Goal: Information Seeking & Learning: Learn about a topic

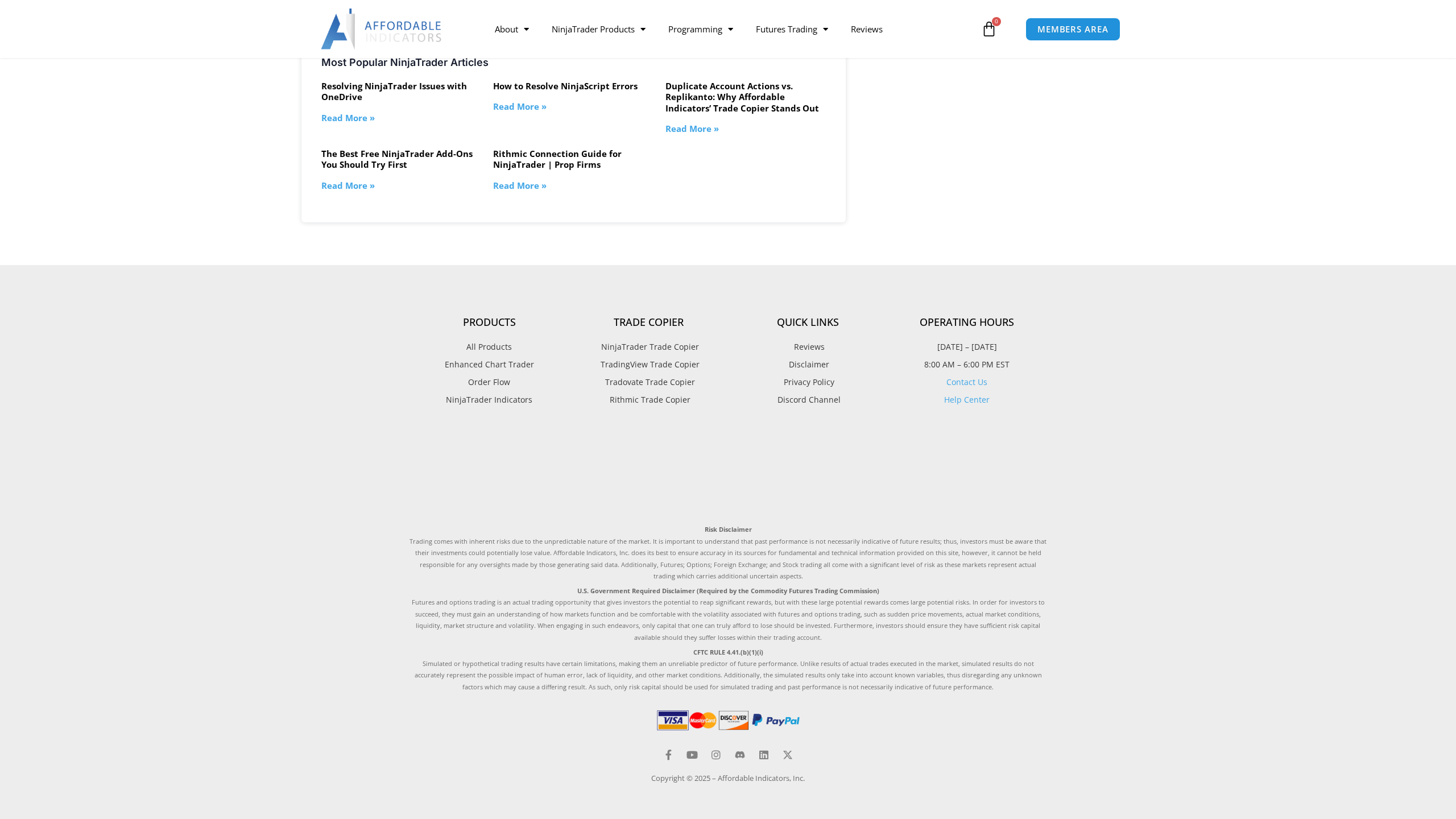
scroll to position [1503, 0]
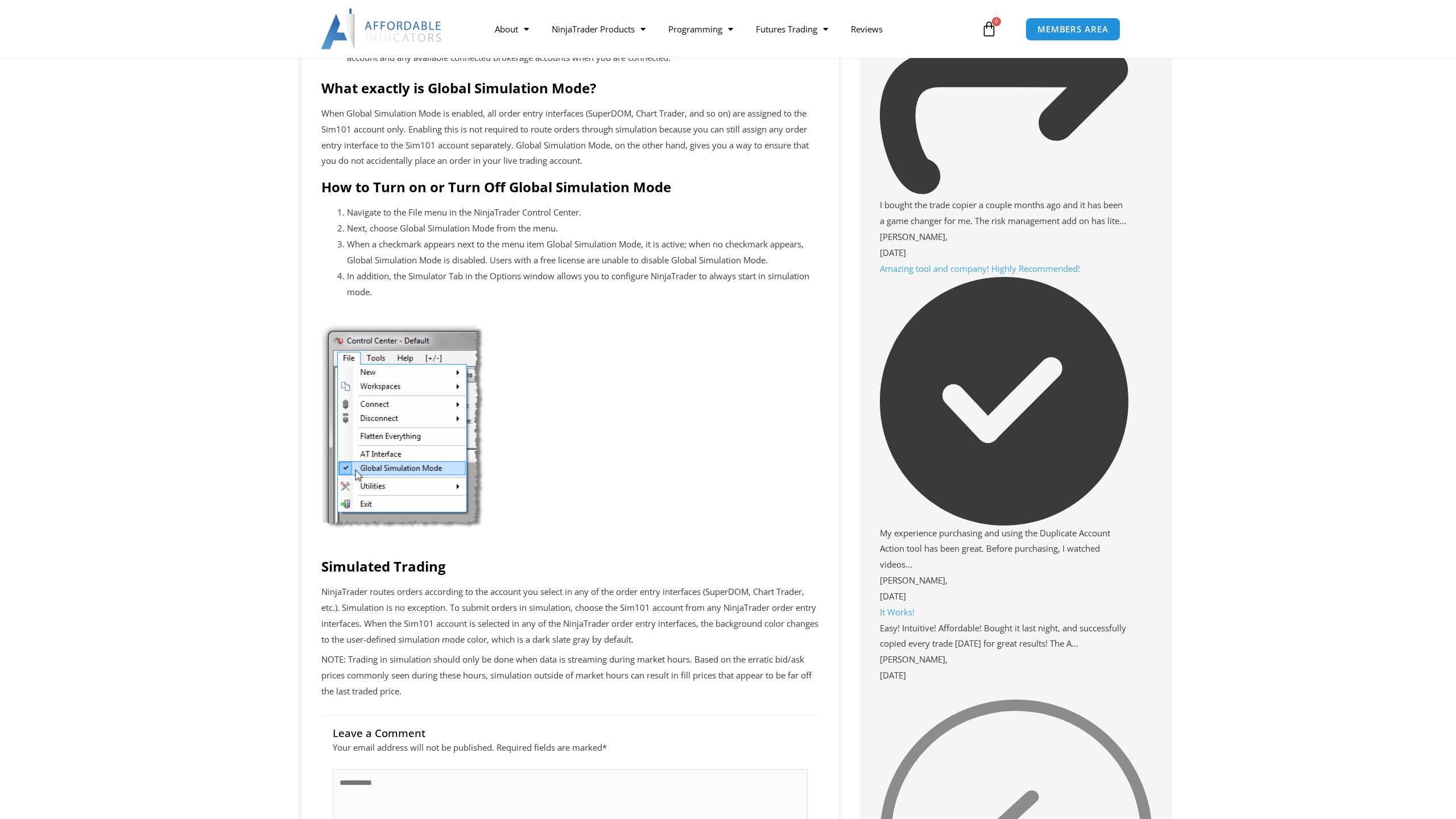
scroll to position [1619, 0]
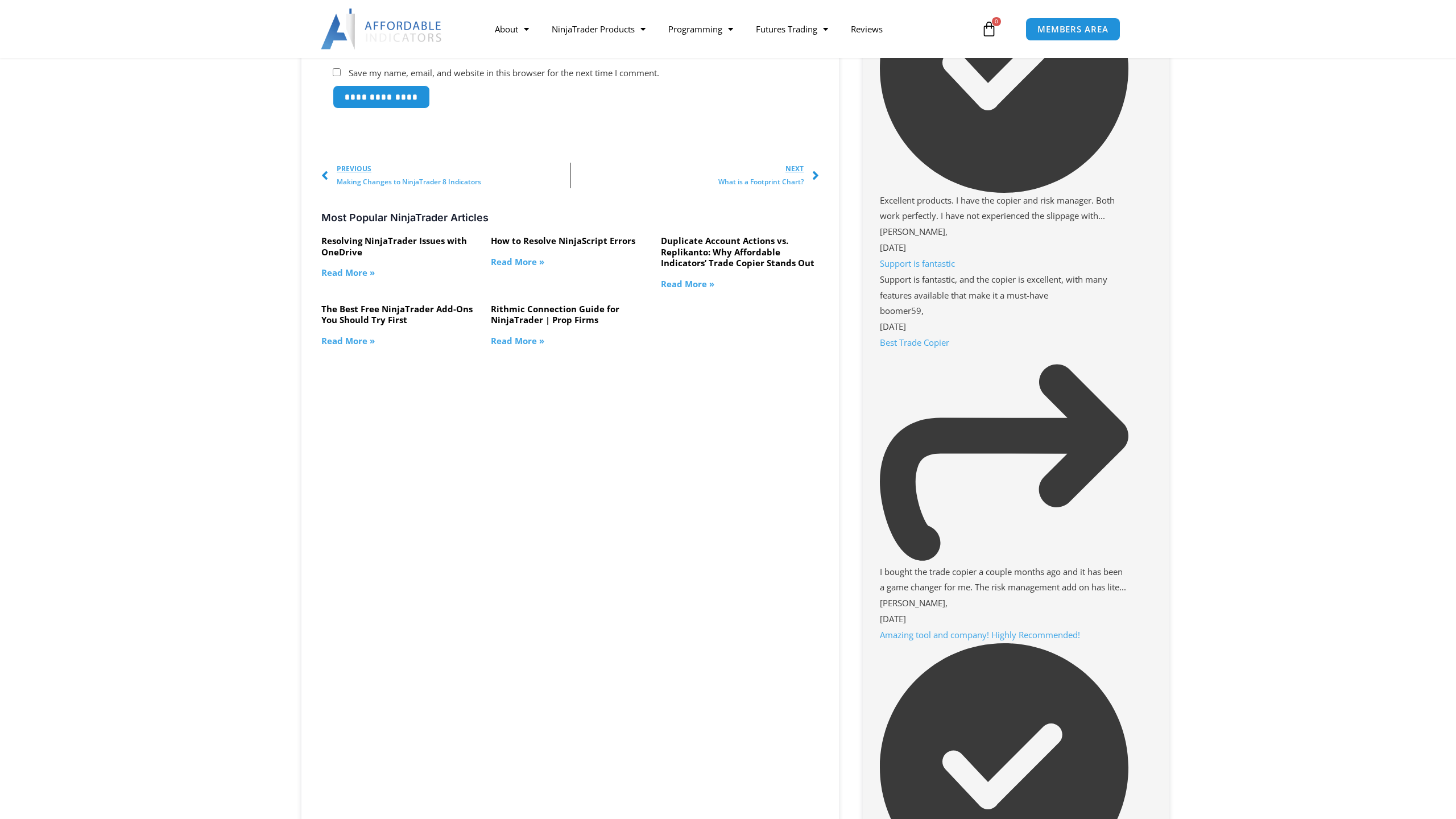
scroll to position [1398, 0]
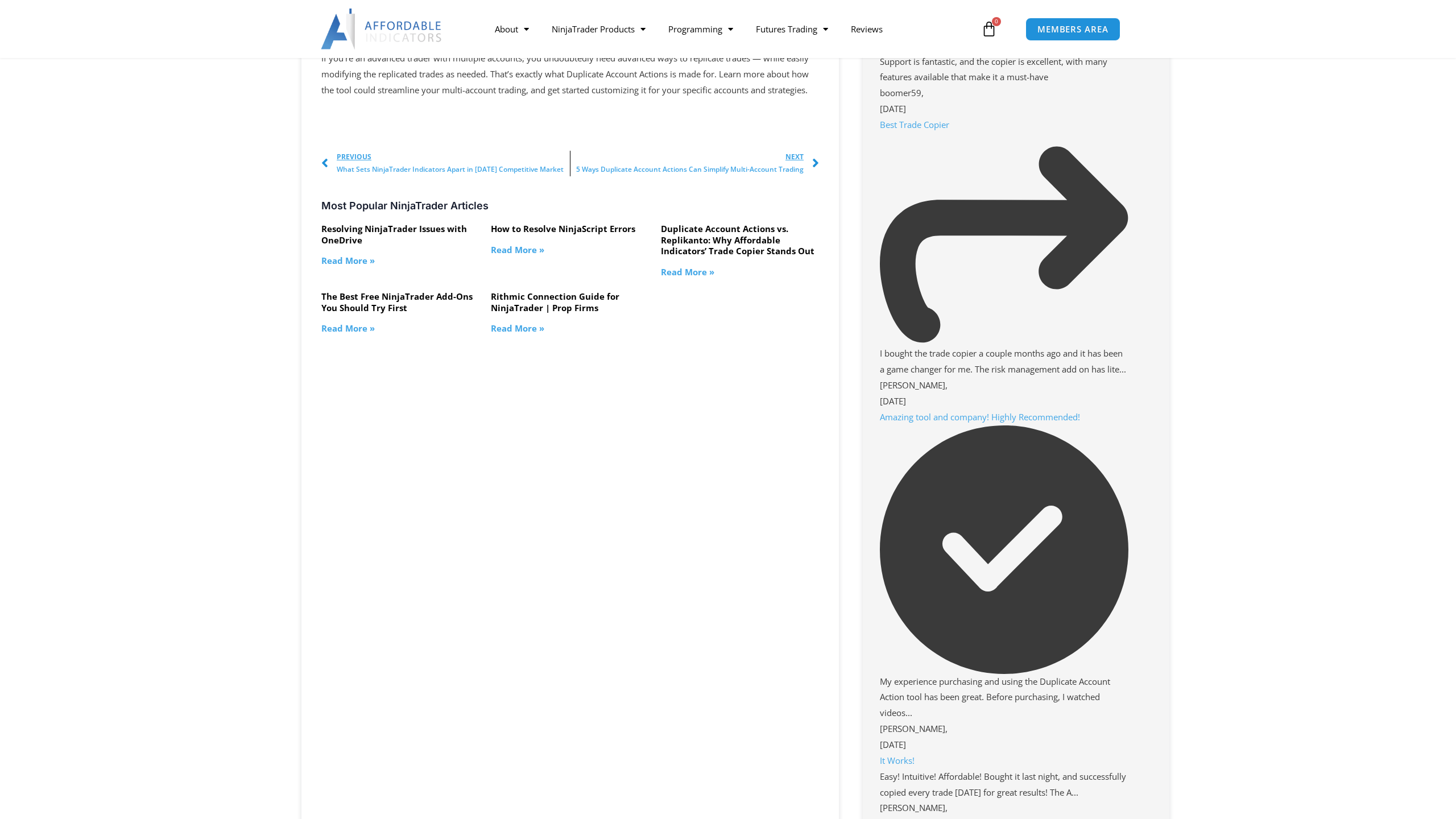
scroll to position [1683, 0]
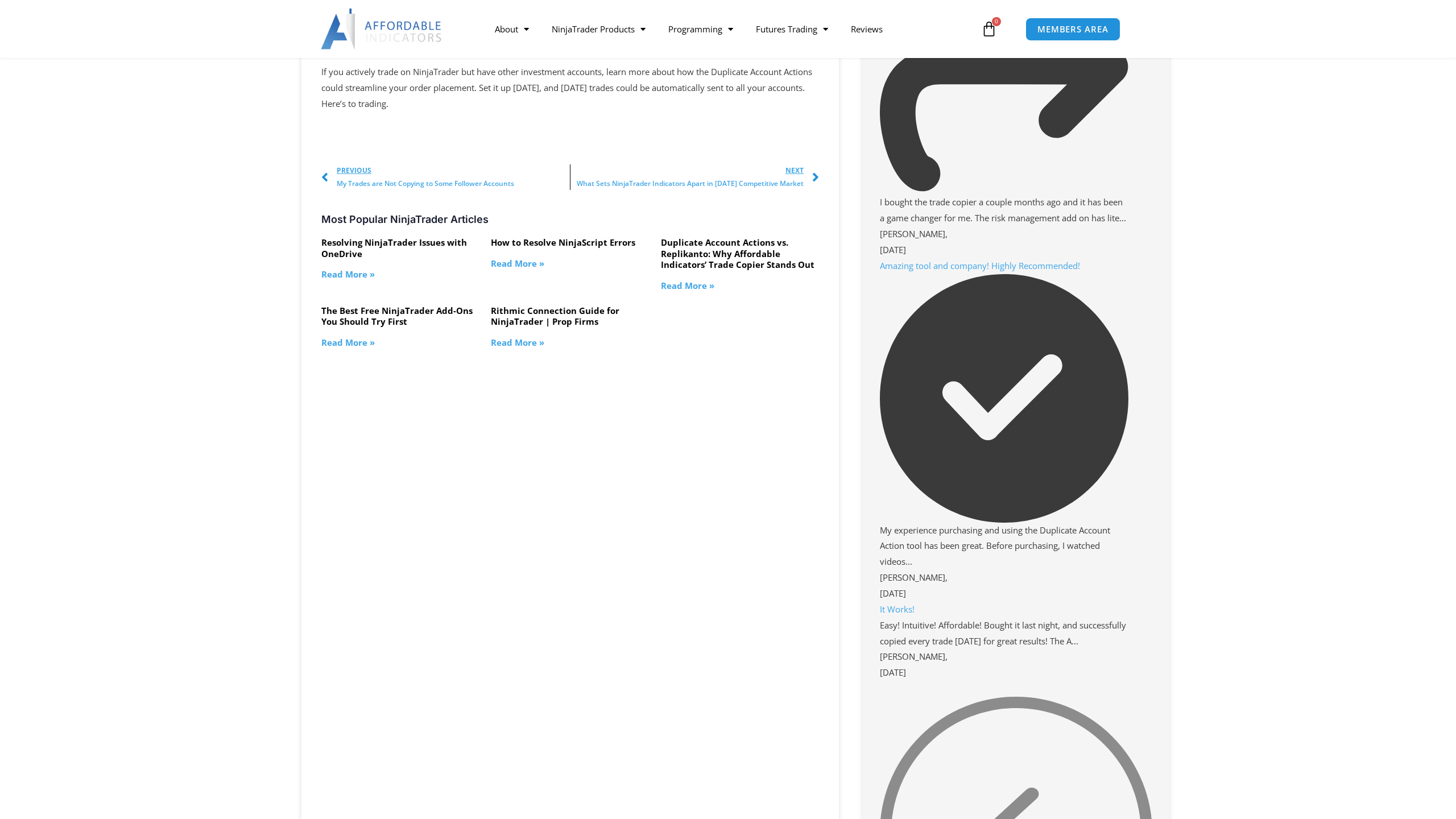
scroll to position [1834, 0]
